Goal: Check status: Check status

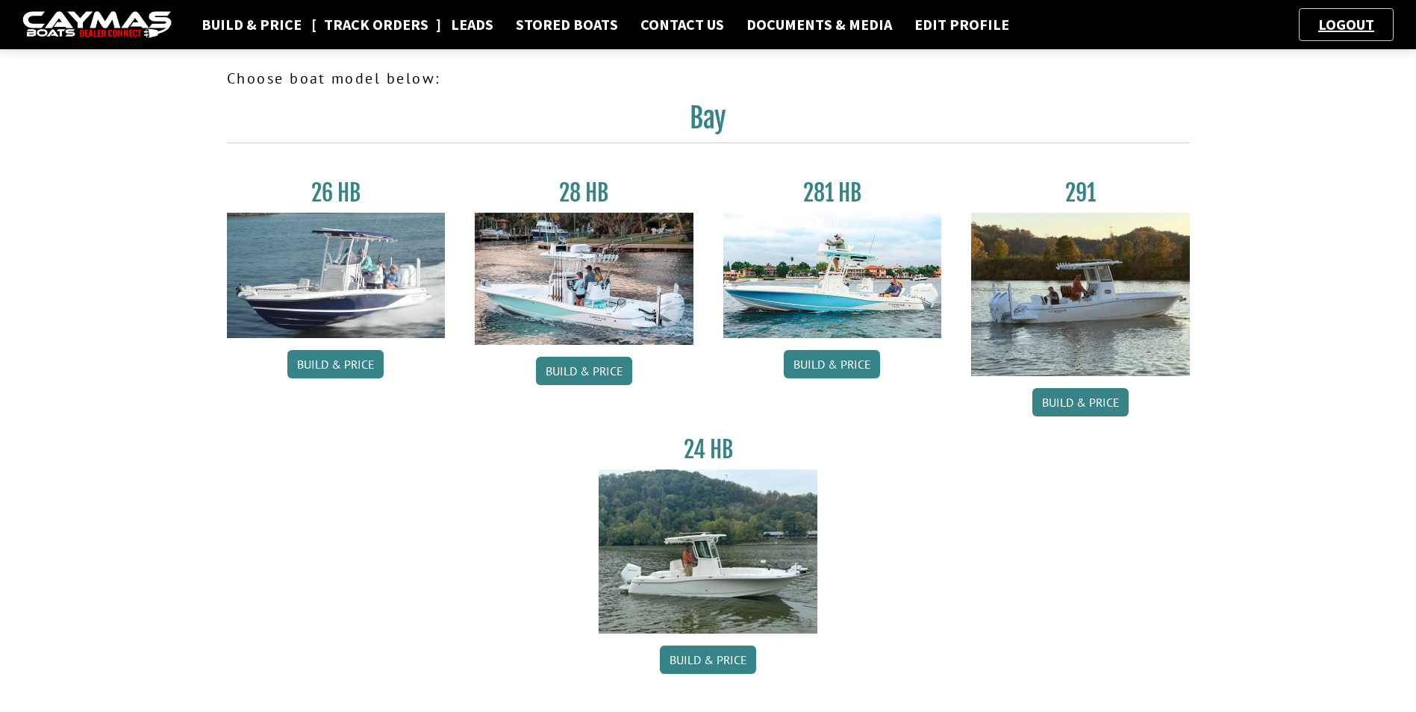
click at [384, 25] on link "Track Orders" at bounding box center [376, 24] width 119 height 19
click at [467, 28] on link "Leads" at bounding box center [471, 24] width 57 height 19
click at [390, 21] on link "Track Orders" at bounding box center [376, 24] width 119 height 19
